Goal: Transaction & Acquisition: Purchase product/service

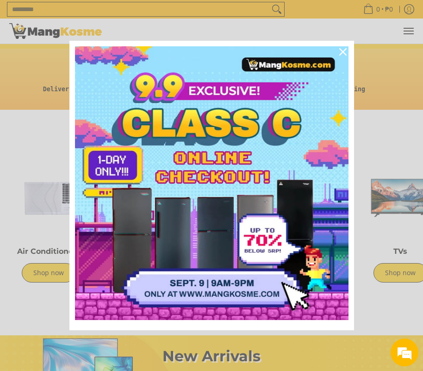
scroll to position [0, 267]
click at [343, 50] on icon "close icon" at bounding box center [342, 51] width 7 height 7
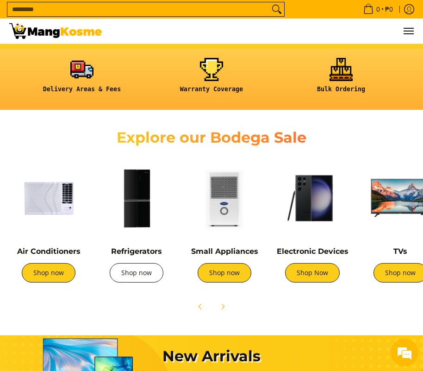
click at [127, 269] on link "Shop now" at bounding box center [137, 272] width 54 height 19
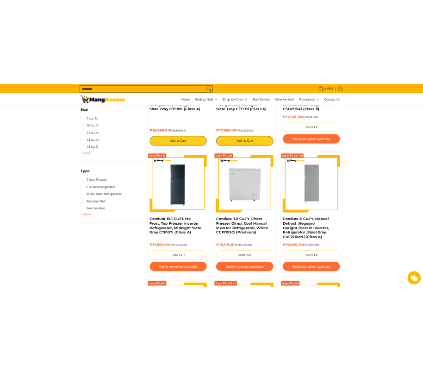
scroll to position [525, 0]
